Goal: Navigation & Orientation: Find specific page/section

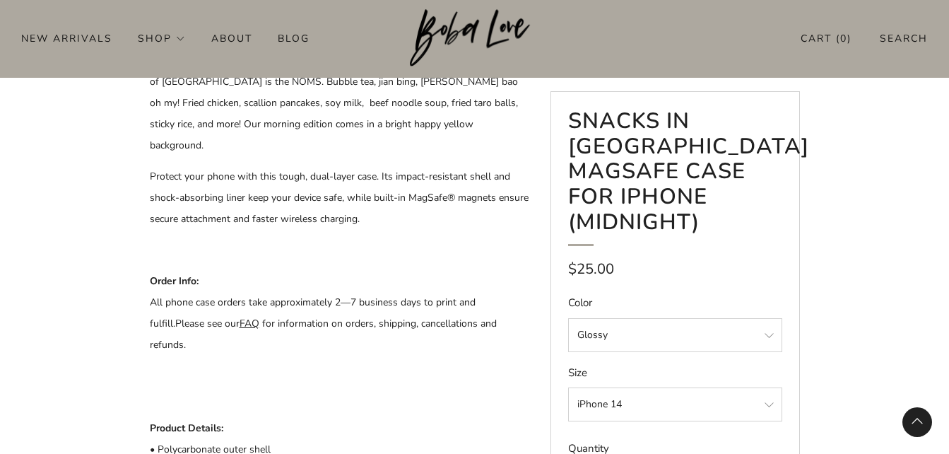
scroll to position [565, 0]
click at [885, 194] on product-single at bounding box center [474, 119] width 949 height 1103
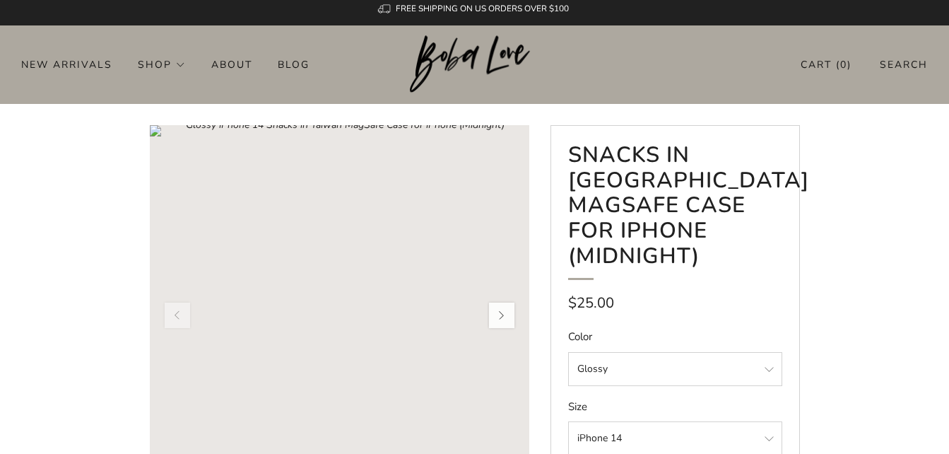
scroll to position [0, 0]
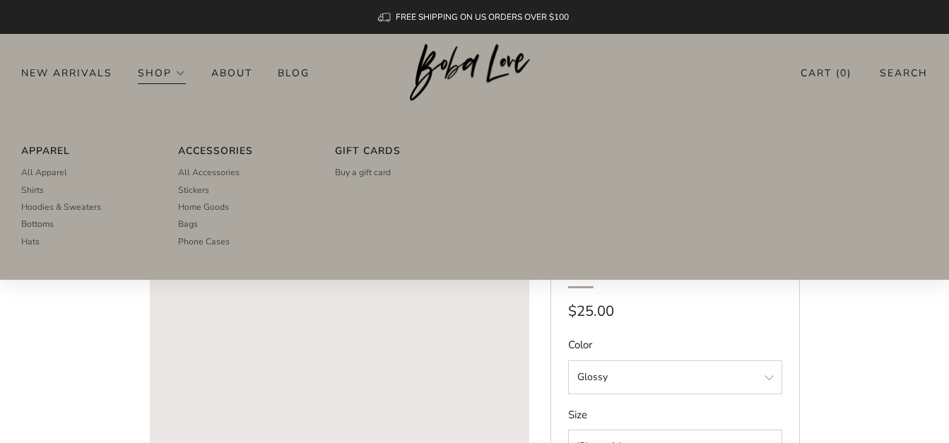
drag, startPoint x: 61, startPoint y: 194, endPoint x: 78, endPoint y: 188, distance: 18.6
click at [61, 194] on link "Shirts" at bounding box center [86, 190] width 131 height 17
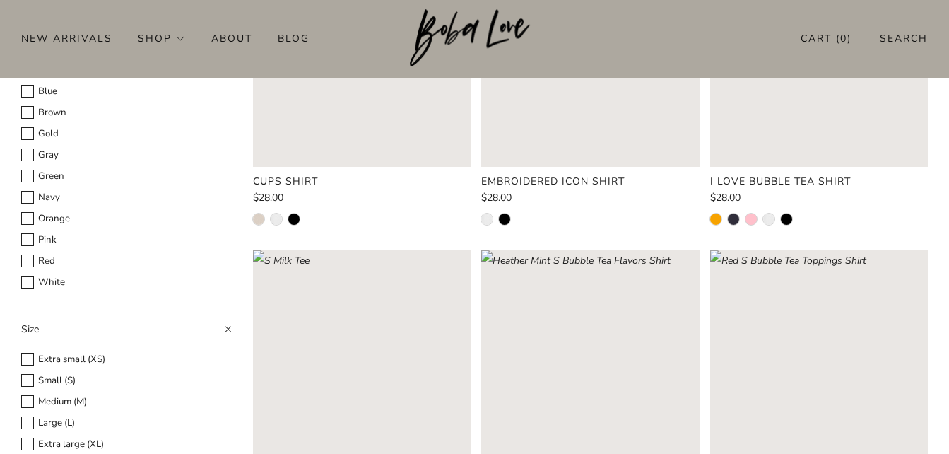
scroll to position [353, 0]
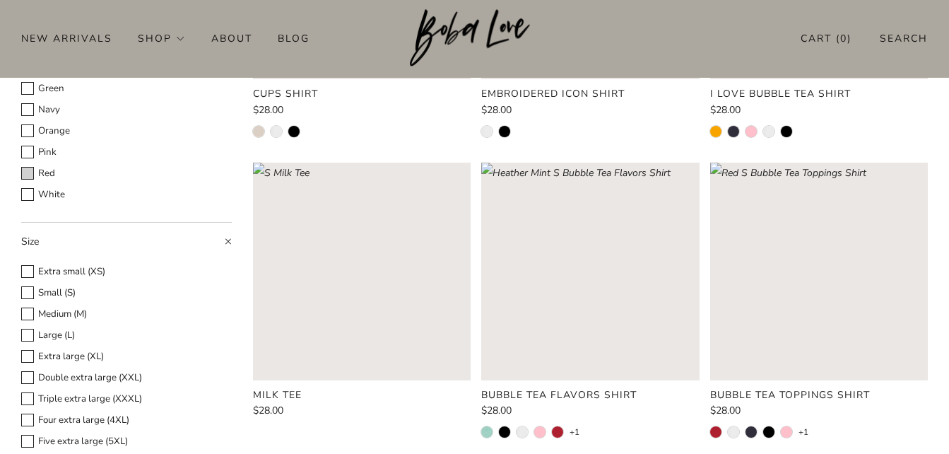
click at [26, 175] on variant-swatch at bounding box center [27, 173] width 13 height 13
click at [21, 165] on input "Red" at bounding box center [20, 165] width 1 height 1
checkbox input "true"
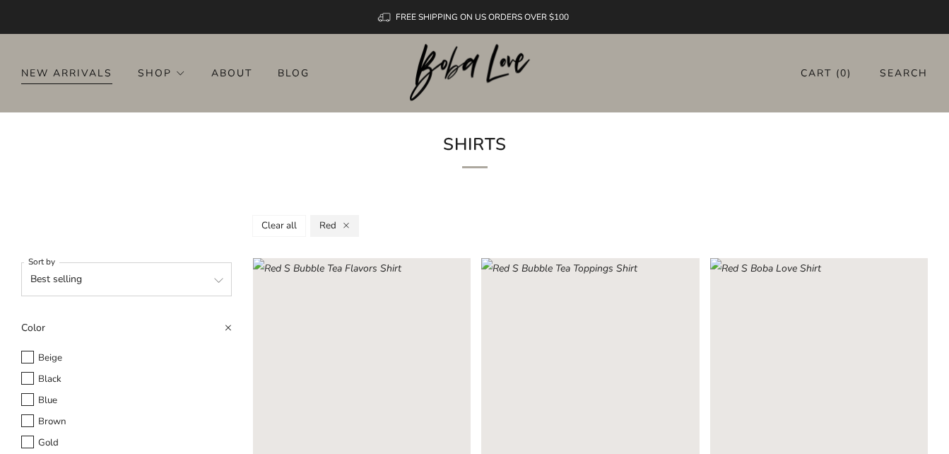
click at [66, 64] on link "New Arrivals" at bounding box center [66, 72] width 91 height 23
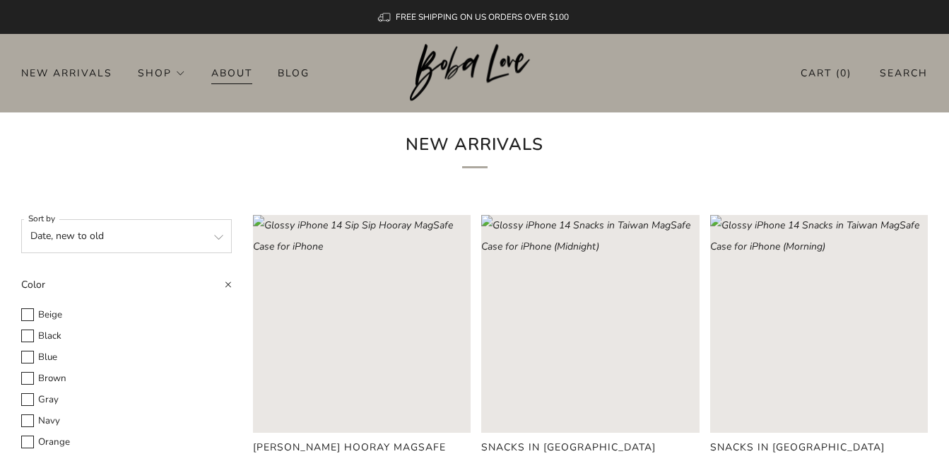
click at [252, 72] on li "About" at bounding box center [244, 72] width 66 height 23
click at [236, 72] on link "About" at bounding box center [231, 72] width 41 height 23
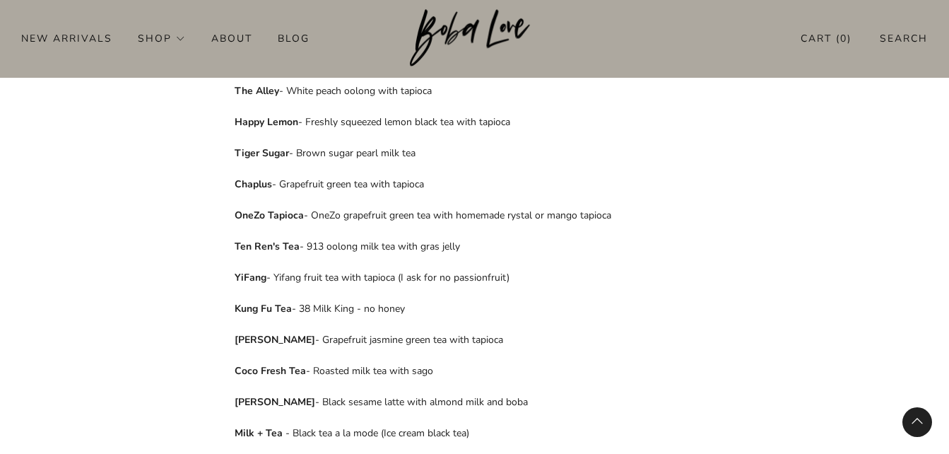
scroll to position [613, 0]
